Goal: Task Accomplishment & Management: Use online tool/utility

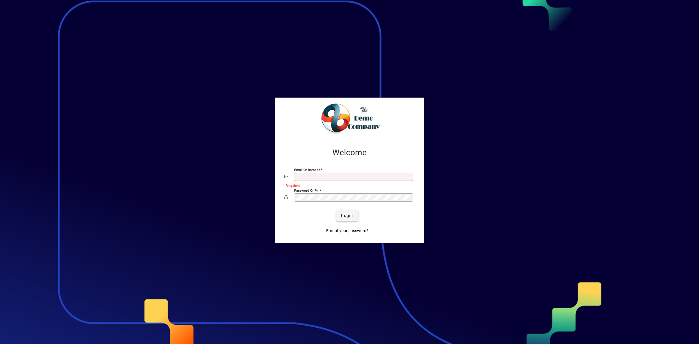
type input "**********"
click at [353, 215] on span "submit" at bounding box center [346, 216] width 21 height 14
